Goal: Task Accomplishment & Management: Manage account settings

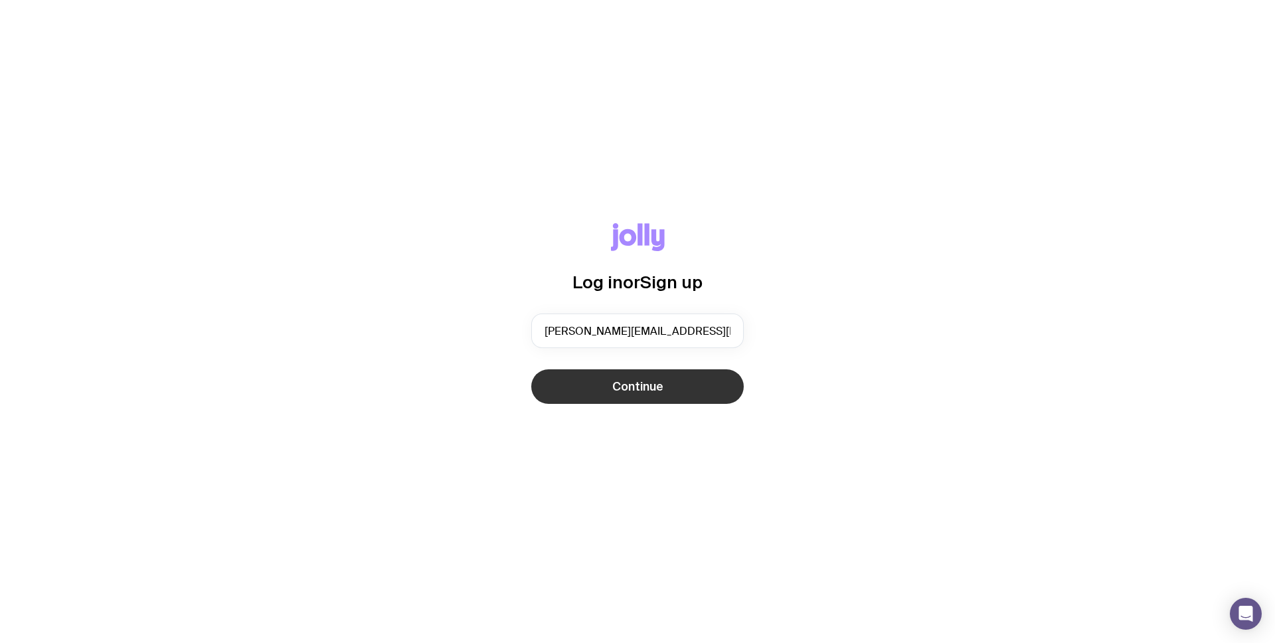
click at [683, 379] on button "Continue" at bounding box center [637, 386] width 213 height 35
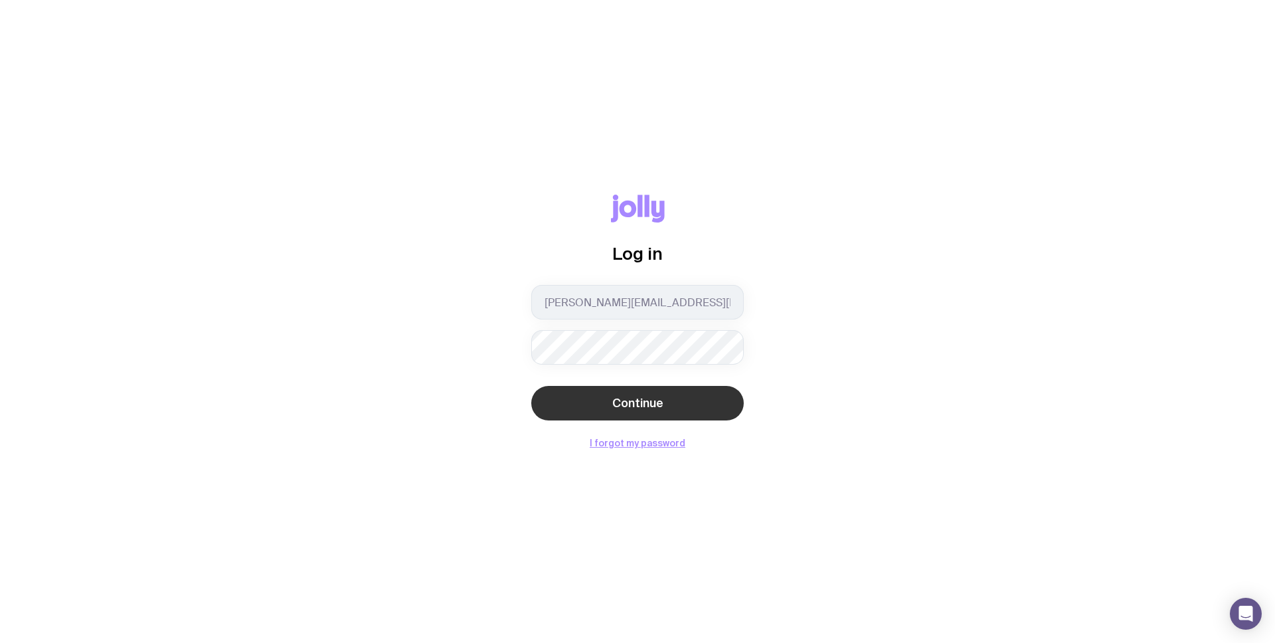
click at [675, 400] on button "Continue" at bounding box center [637, 403] width 213 height 35
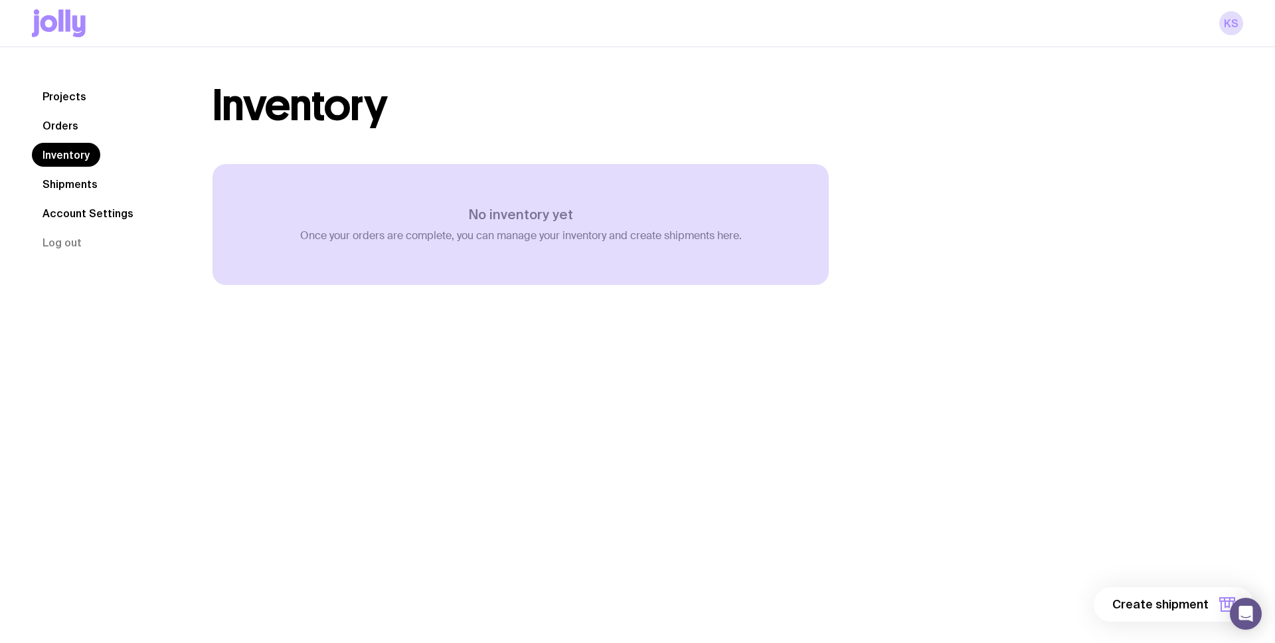
click at [851, 201] on div "Inventory No inventory yet Once your orders are complete, you can manage your i…" at bounding box center [521, 211] width 680 height 254
click at [1232, 27] on link "KS" at bounding box center [1232, 23] width 24 height 24
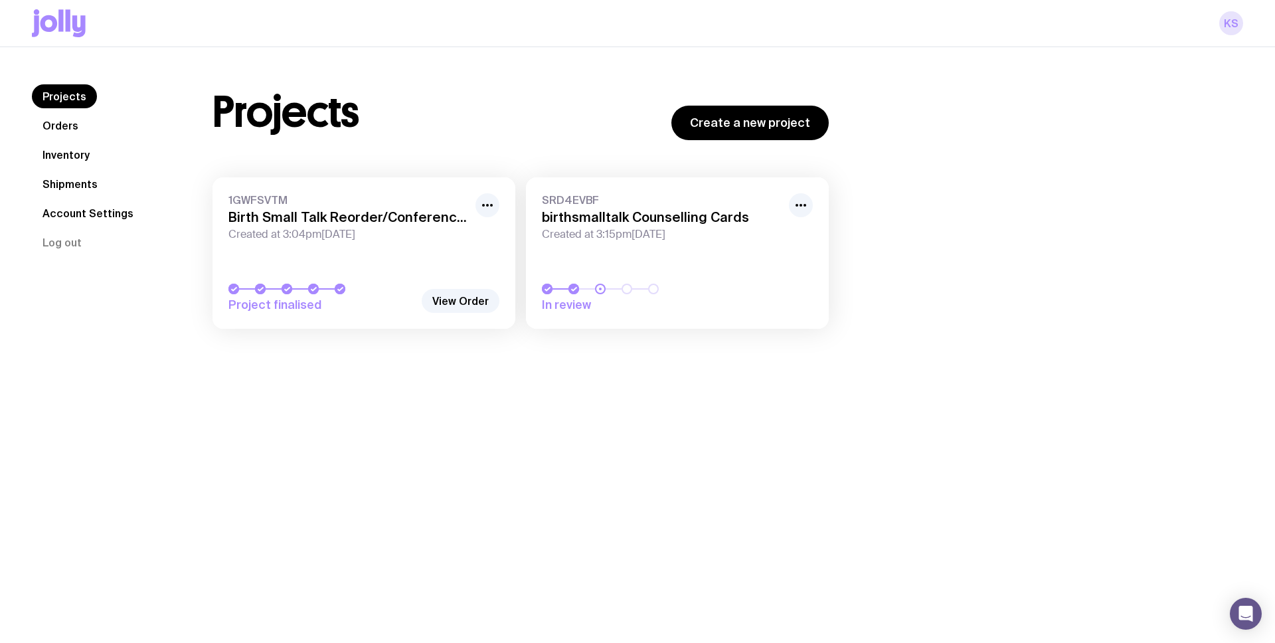
click at [1234, 23] on link "KS" at bounding box center [1232, 23] width 24 height 24
click at [61, 244] on button "Log out" at bounding box center [62, 242] width 60 height 24
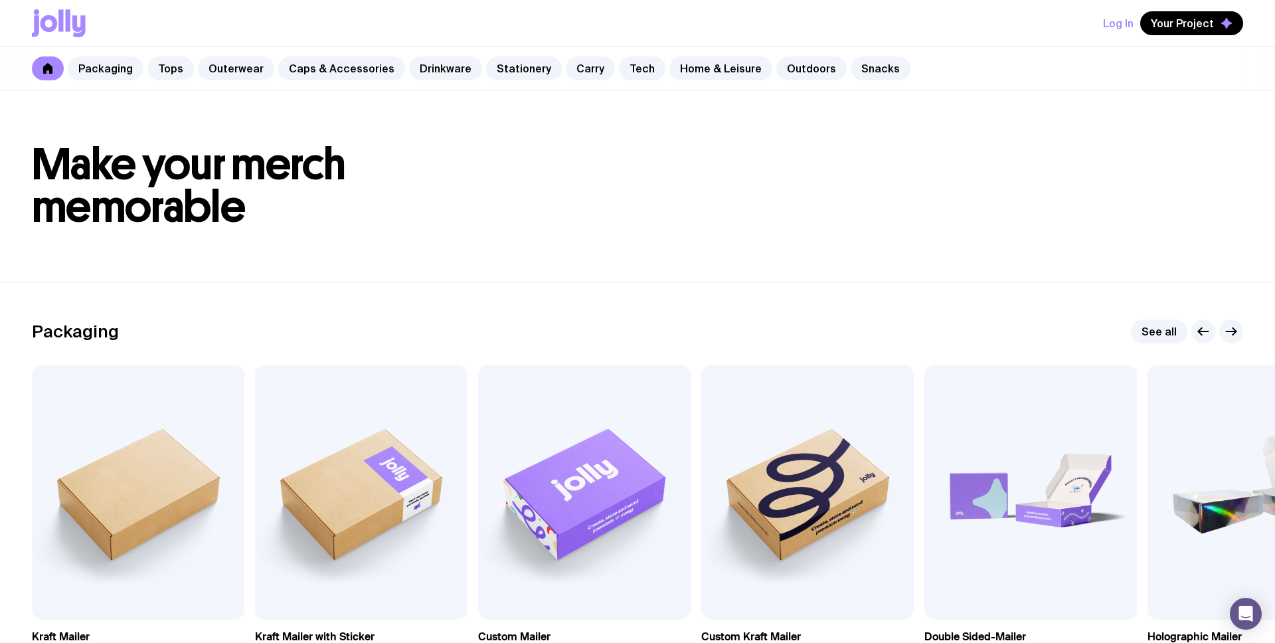
click at [1125, 19] on button "Log In" at bounding box center [1118, 23] width 31 height 24
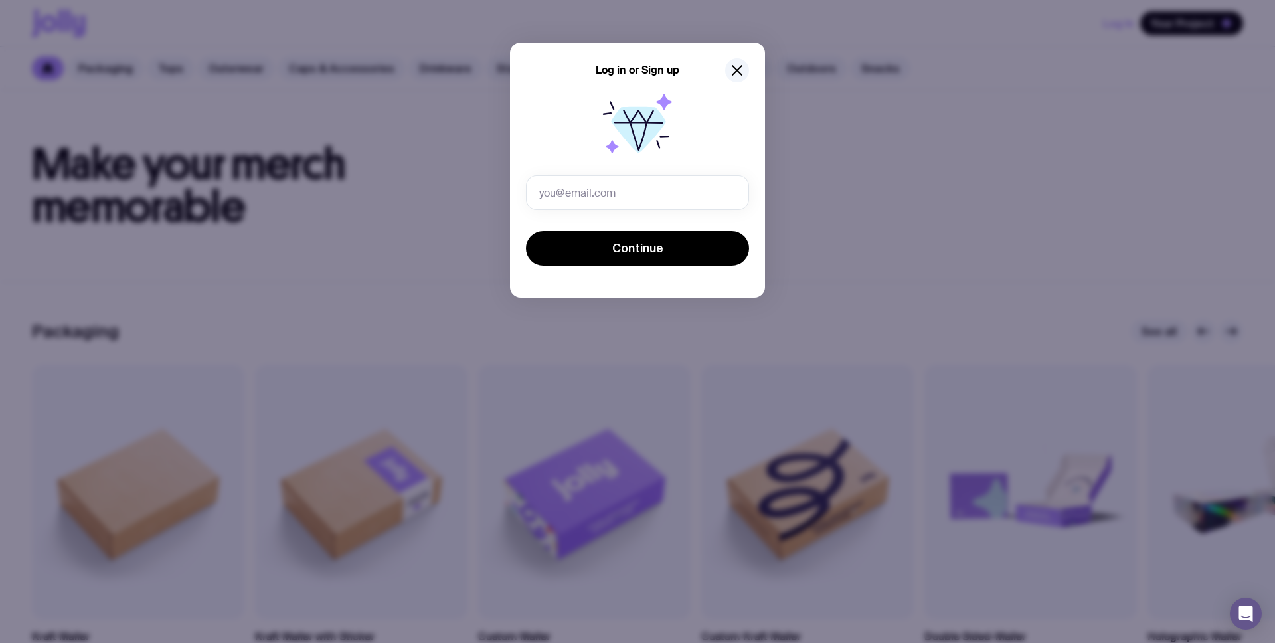
type input "[EMAIL_ADDRESS][DOMAIN_NAME]"
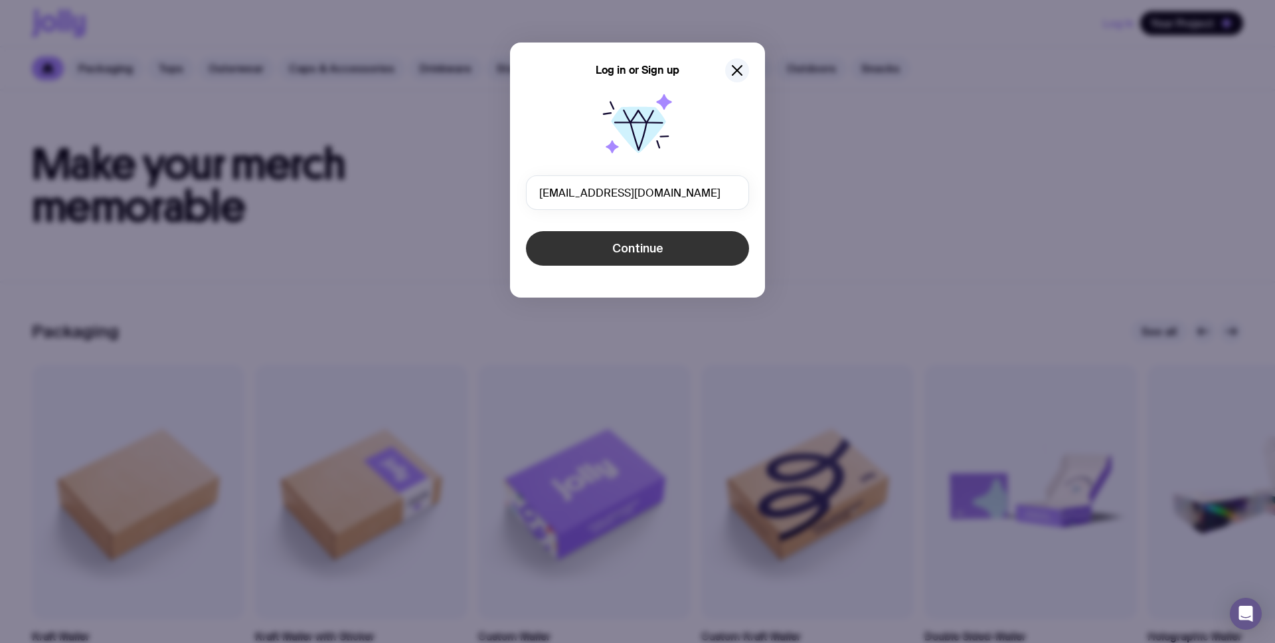
click at [663, 256] on button "Continue" at bounding box center [637, 248] width 223 height 35
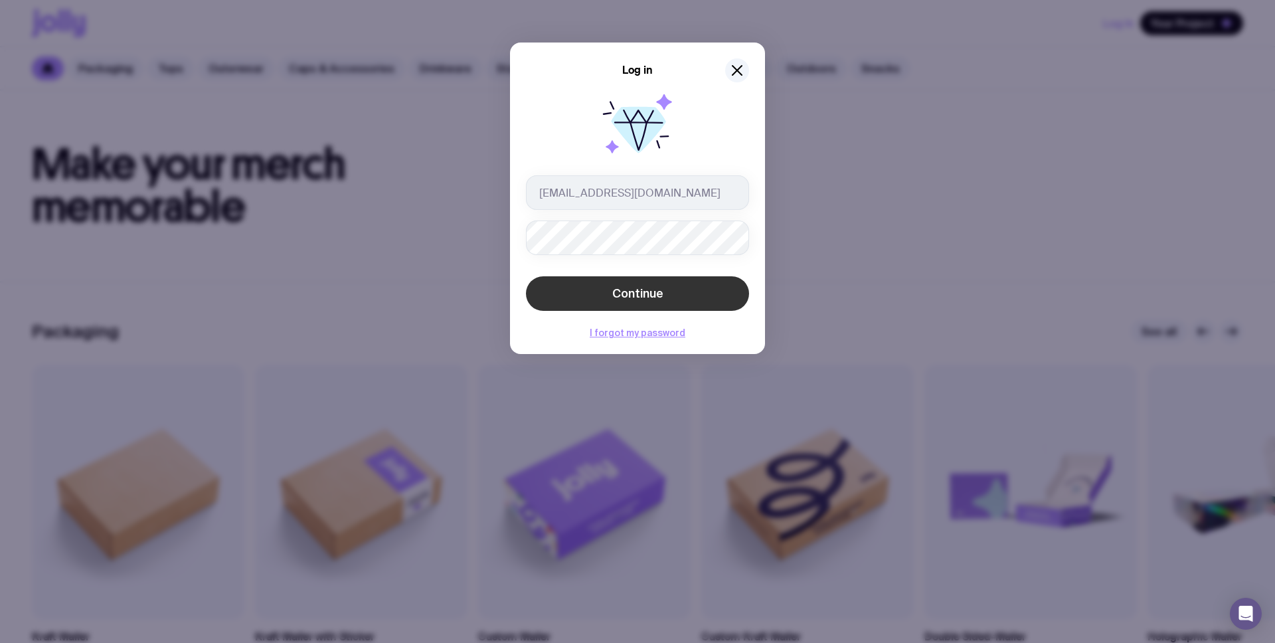
click at [664, 288] on button "Continue" at bounding box center [637, 293] width 223 height 35
